Goal: Transaction & Acquisition: Purchase product/service

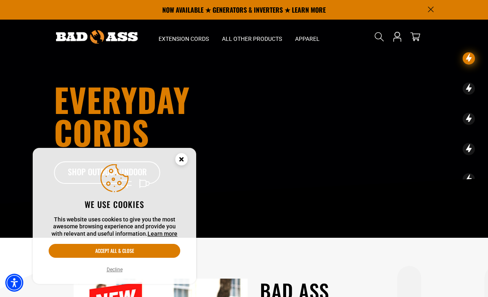
click at [180, 161] on icon "Cookie Consent" at bounding box center [181, 159] width 3 height 3
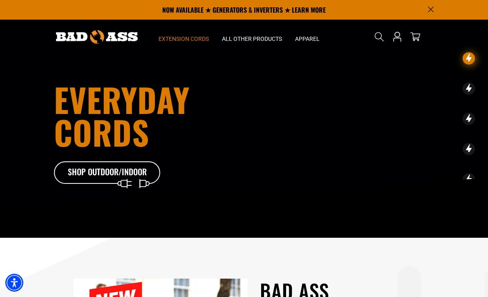
click at [198, 42] on span "Extension Cords" at bounding box center [184, 38] width 50 height 7
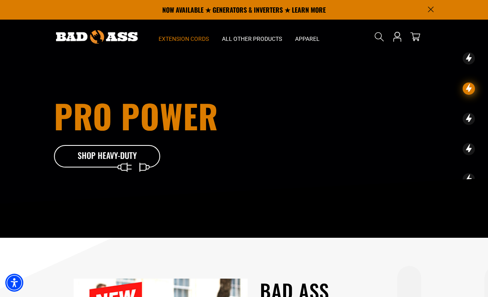
click at [194, 36] on span "Extension Cords" at bounding box center [184, 38] width 50 height 7
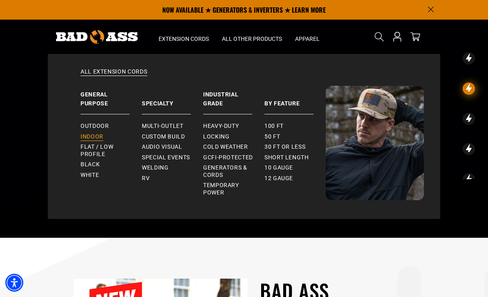
click at [88, 139] on span "Indoor" at bounding box center [92, 136] width 23 height 7
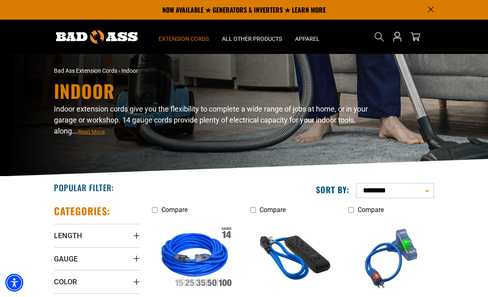
click at [175, 41] on span "Extension Cords" at bounding box center [184, 38] width 50 height 7
click at [175, 35] on span "Extension Cords" at bounding box center [184, 38] width 50 height 7
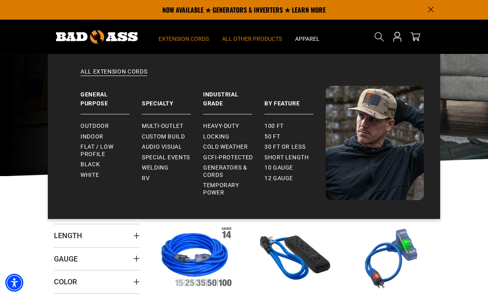
click at [240, 43] on summary "All Other Products" at bounding box center [252, 37] width 73 height 34
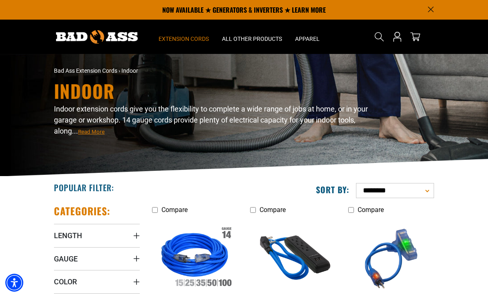
click at [174, 39] on span "Extension Cords" at bounding box center [184, 38] width 50 height 7
click at [178, 38] on span "Extension Cords" at bounding box center [184, 38] width 50 height 7
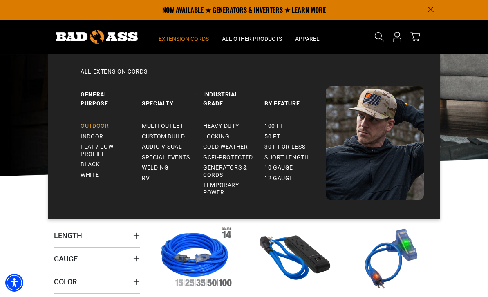
click at [92, 121] on link "Outdoor" at bounding box center [111, 126] width 61 height 11
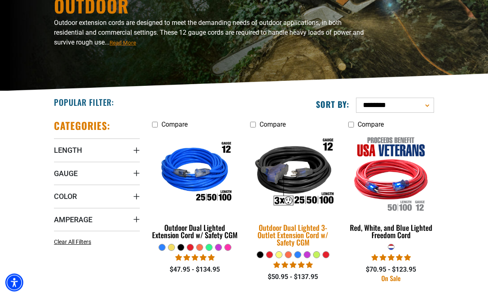
scroll to position [85, 0]
click at [305, 191] on img at bounding box center [293, 173] width 98 height 88
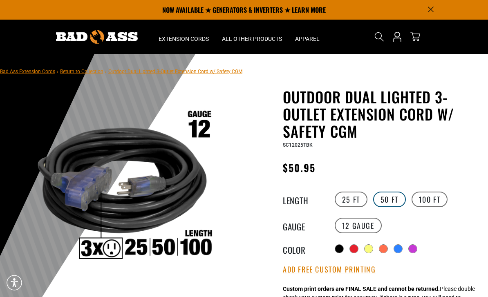
click at [391, 200] on label "50 FT" at bounding box center [389, 200] width 33 height 16
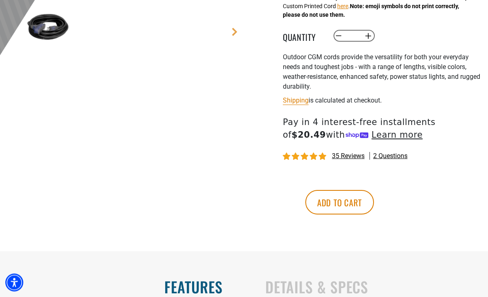
scroll to position [309, 0]
click at [374, 203] on button "Add to cart" at bounding box center [340, 202] width 69 height 25
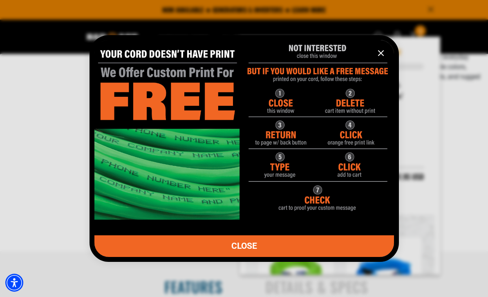
click at [384, 58] on icon "information" at bounding box center [381, 53] width 10 height 10
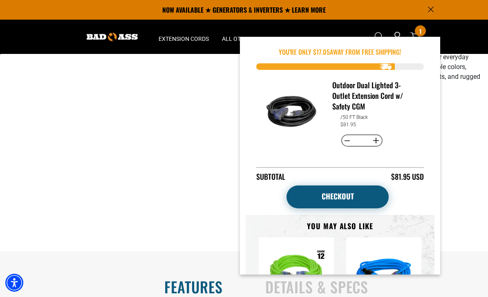
click at [359, 205] on link "Checkout" at bounding box center [338, 197] width 102 height 23
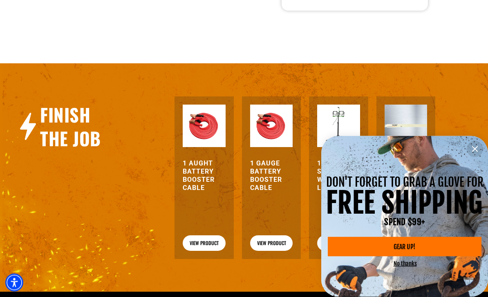
scroll to position [399, 0]
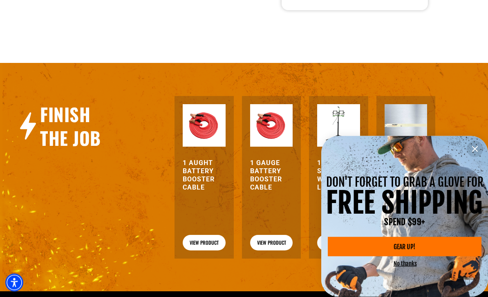
click at [419, 220] on span "FREE SHIPPING" at bounding box center [404, 203] width 157 height 35
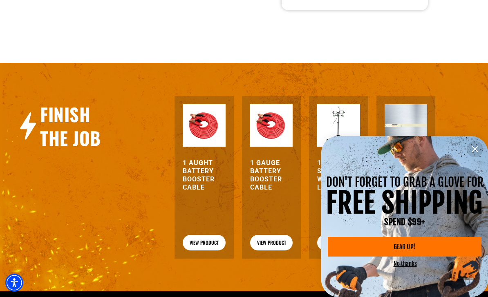
click at [420, 257] on link "GEAR UP!" at bounding box center [404, 247] width 153 height 20
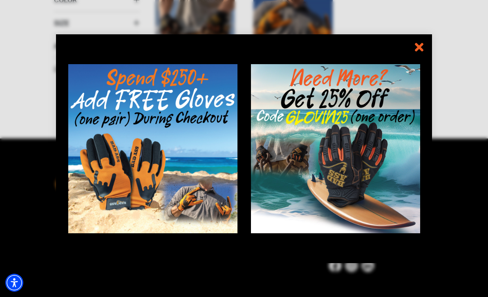
scroll to position [247, 0]
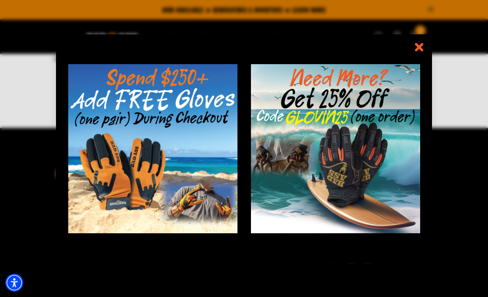
click at [422, 53] on icon "information" at bounding box center [419, 47] width 12 height 12
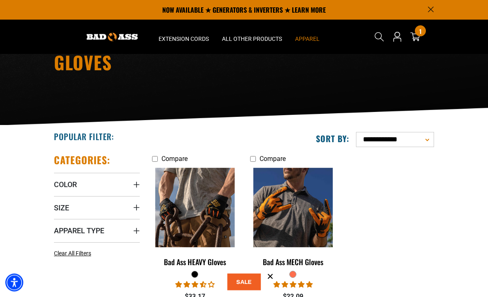
scroll to position [0, 0]
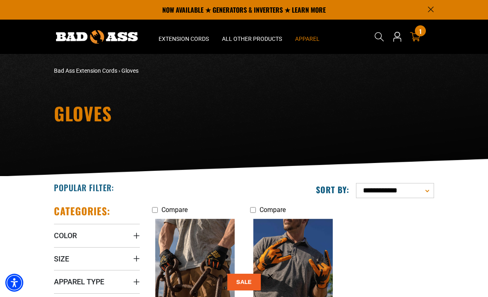
click at [418, 38] on icon at bounding box center [415, 36] width 11 height 11
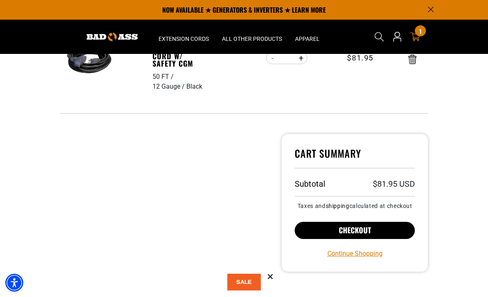
click at [381, 238] on button "Checkout" at bounding box center [355, 230] width 120 height 17
